Goal: Browse casually

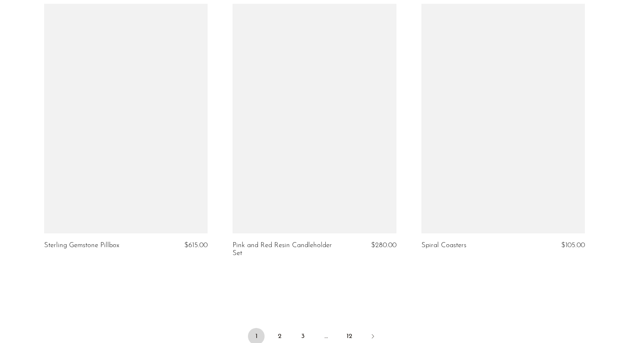
scroll to position [3021, 0]
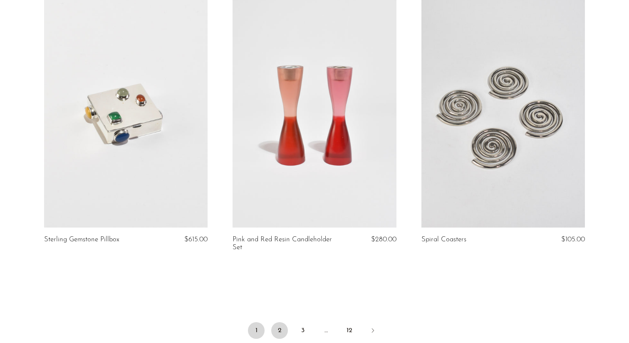
click at [283, 322] on link "2" at bounding box center [279, 330] width 17 height 17
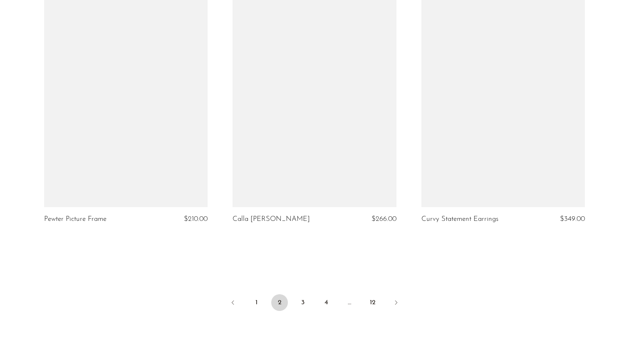
scroll to position [3094, 0]
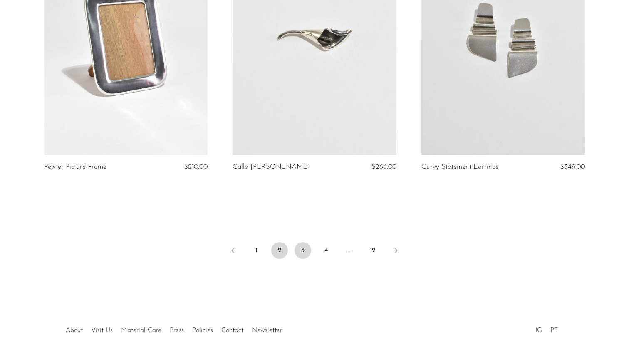
click at [304, 250] on link "3" at bounding box center [303, 250] width 17 height 17
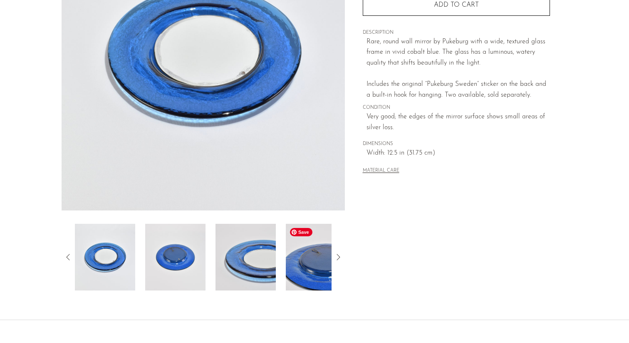
scroll to position [128, 0]
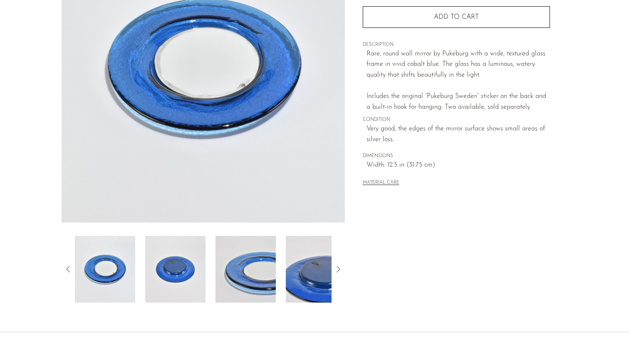
click at [338, 266] on icon at bounding box center [338, 269] width 3 height 6
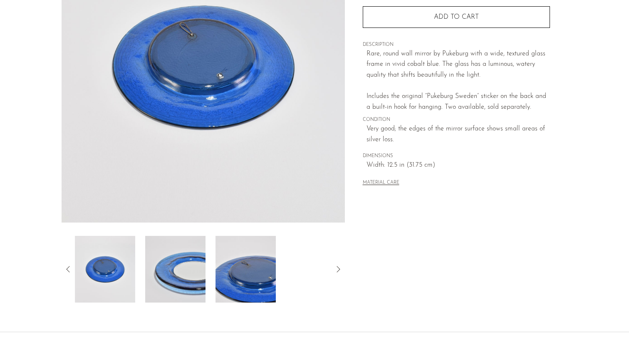
click at [338, 266] on icon at bounding box center [338, 269] width 3 height 6
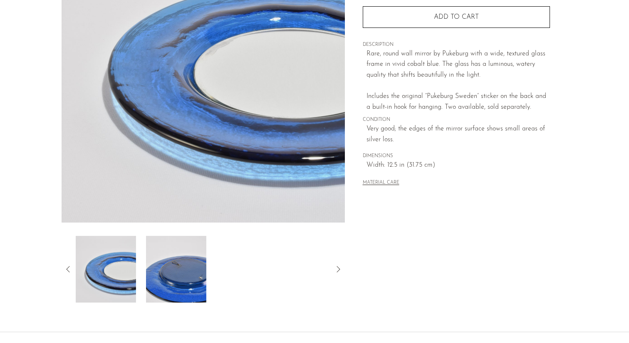
click at [338, 266] on icon at bounding box center [338, 269] width 3 height 6
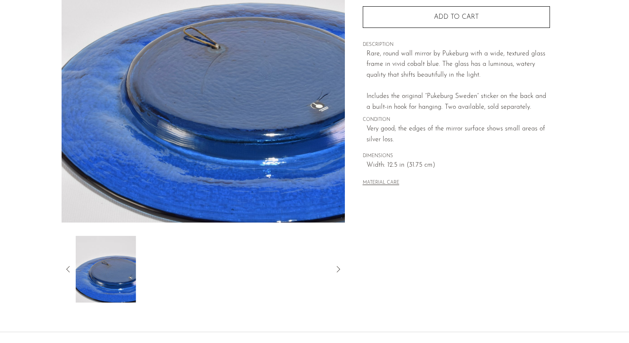
click at [338, 266] on icon at bounding box center [338, 269] width 3 height 6
click at [67, 268] on icon at bounding box center [68, 269] width 10 height 10
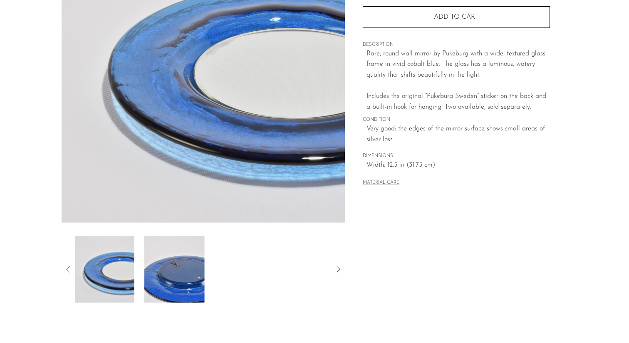
click at [67, 268] on icon at bounding box center [68, 269] width 10 height 10
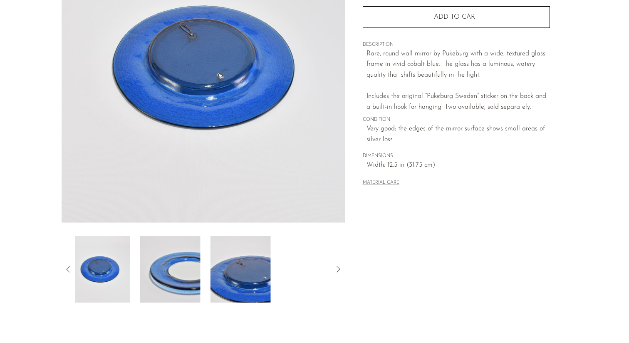
click at [67, 268] on icon at bounding box center [68, 269] width 10 height 10
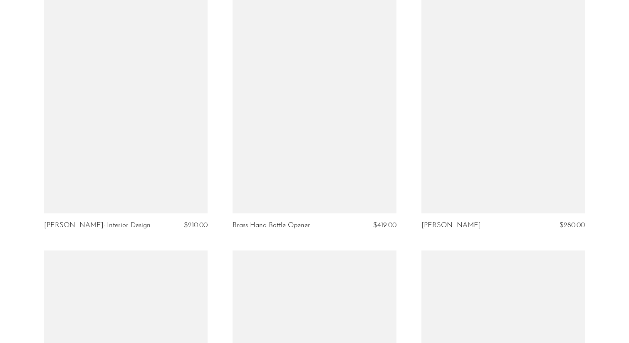
scroll to position [2948, 0]
